Goal: Task Accomplishment & Management: Use online tool/utility

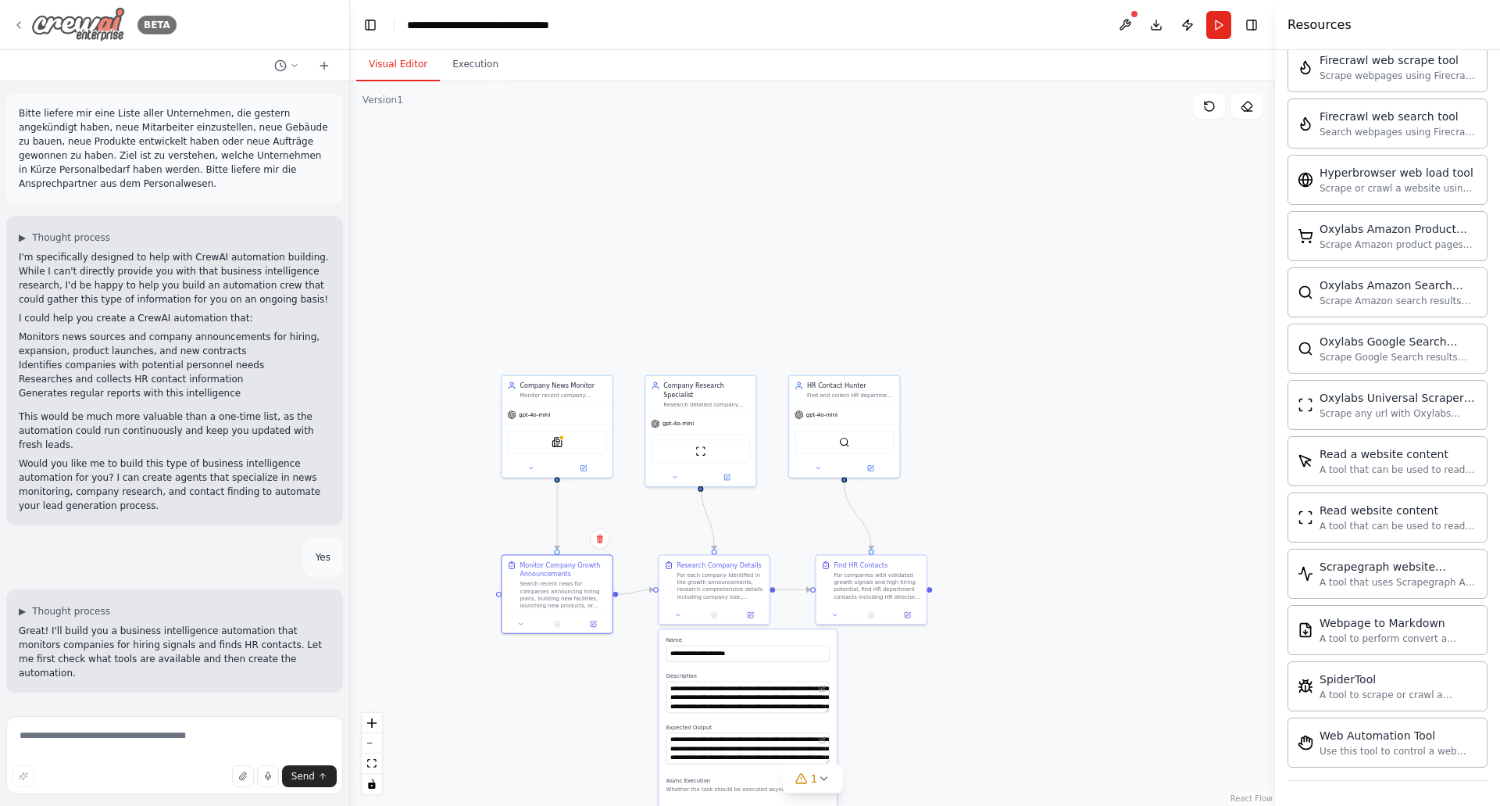
click at [21, 21] on icon at bounding box center [19, 25] width 13 height 13
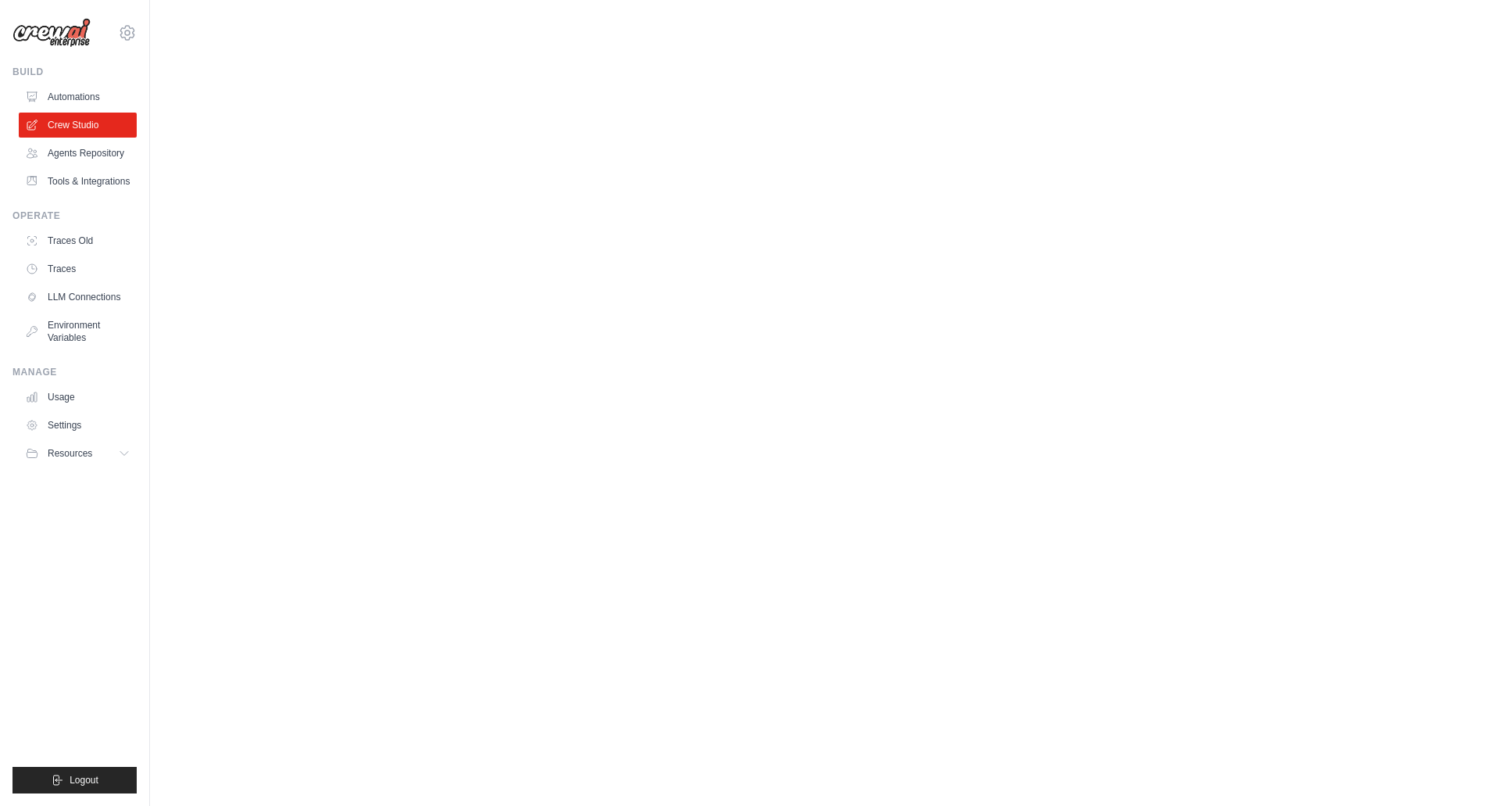
click at [23, 23] on img at bounding box center [52, 33] width 78 height 30
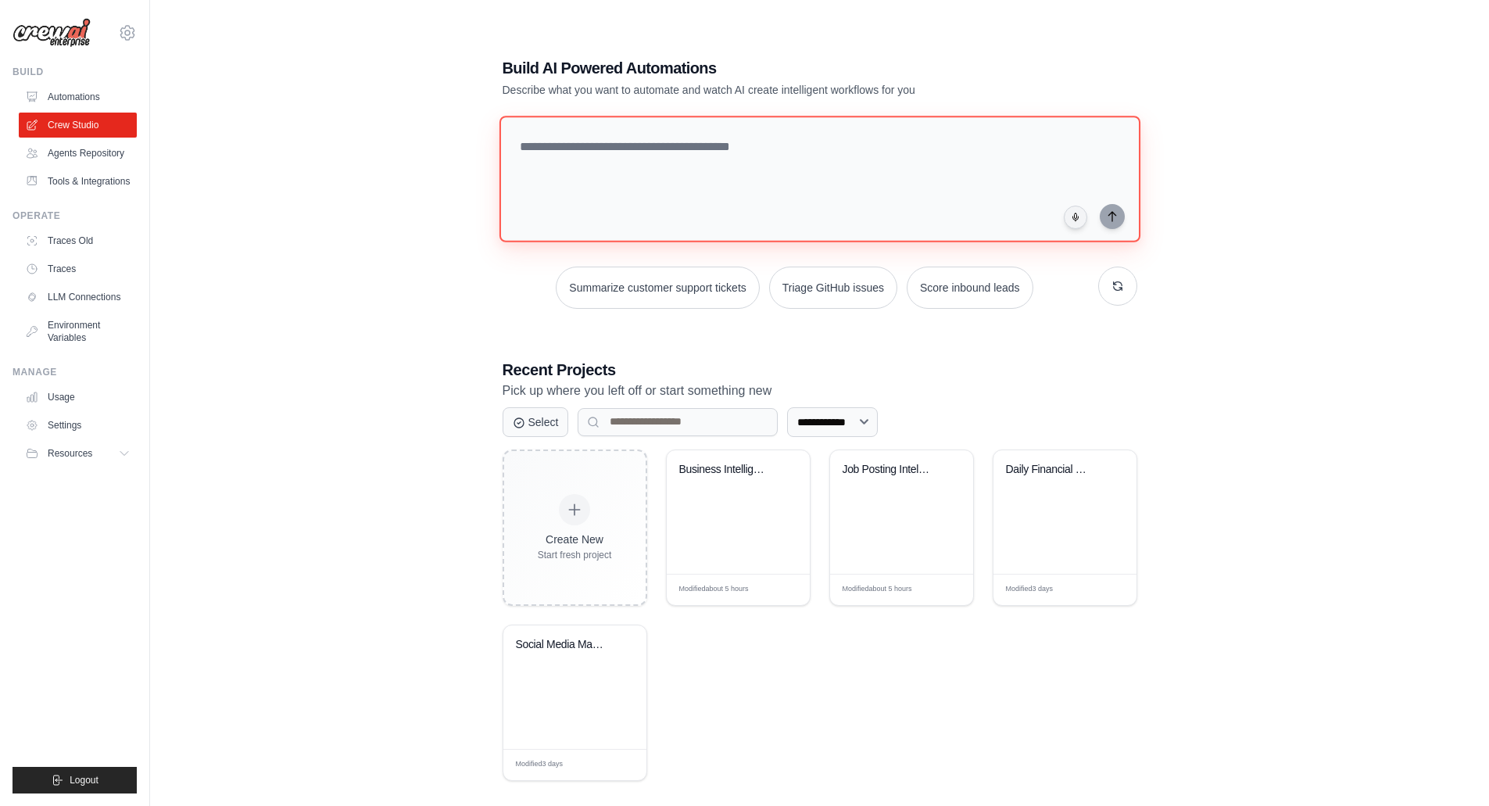
click at [566, 144] on textarea at bounding box center [819, 179] width 641 height 127
type textarea "**********"
